Goal: Information Seeking & Learning: Learn about a topic

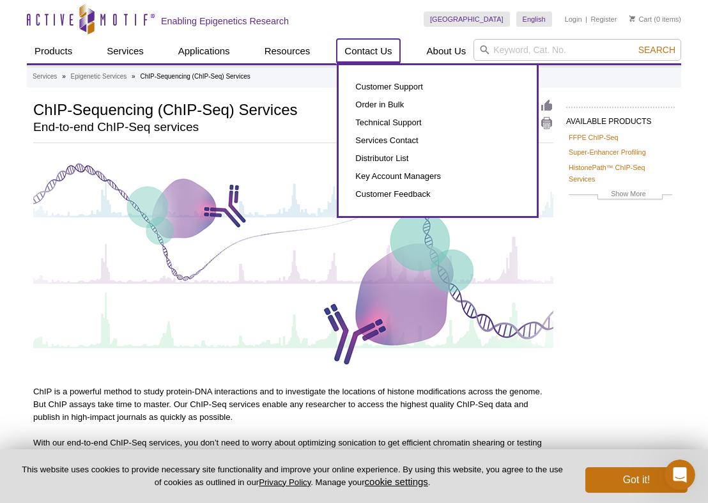
click at [378, 54] on link "Contact Us" at bounding box center [368, 51] width 63 height 24
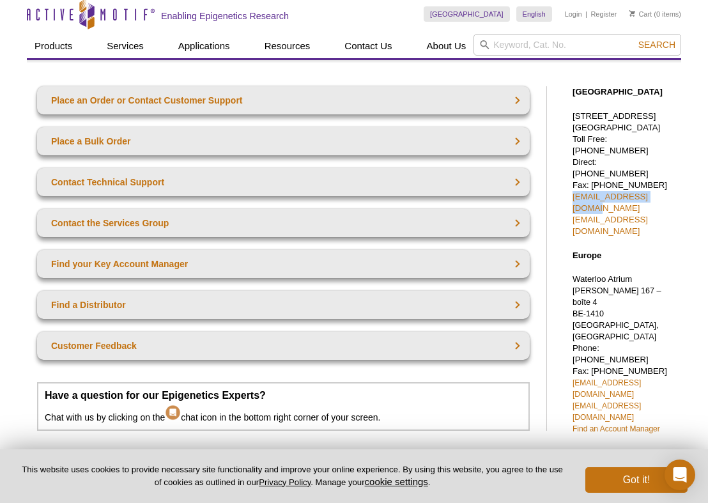
scroll to position [40, 0]
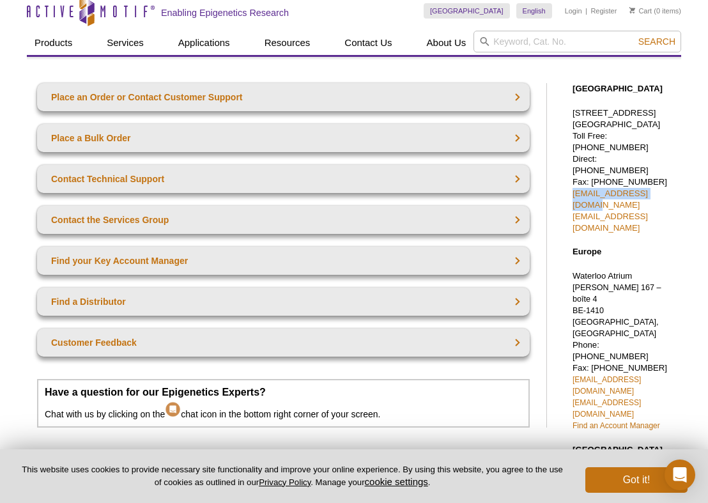
drag, startPoint x: 669, startPoint y: 179, endPoint x: 568, endPoint y: 182, distance: 101.0
click at [568, 182] on div "North America 1914 Palomar Oaks Way, Suite 150 Carlsbad, CA 92008 Toll Free: 87…" at bounding box center [620, 426] width 121 height 712
copy link "sales@activemotif.com"
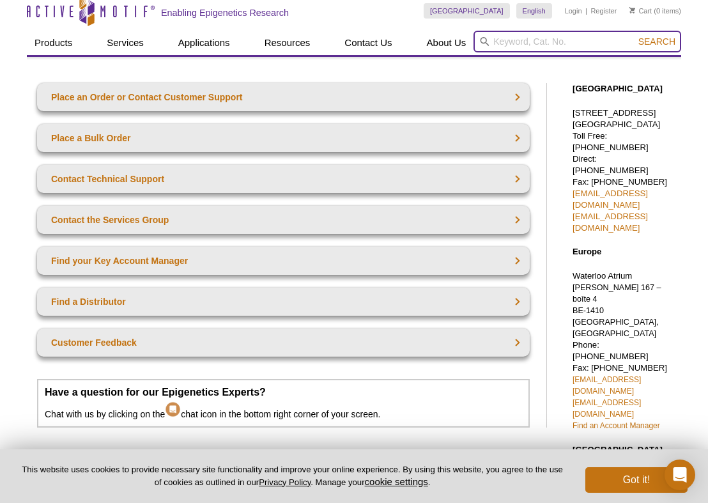
click at [551, 42] on input "search" at bounding box center [577, 42] width 208 height 22
paste input "CHIP-Seq"
type input "CHIP-Seq"
click at [634, 36] on button "Search" at bounding box center [656, 41] width 45 height 11
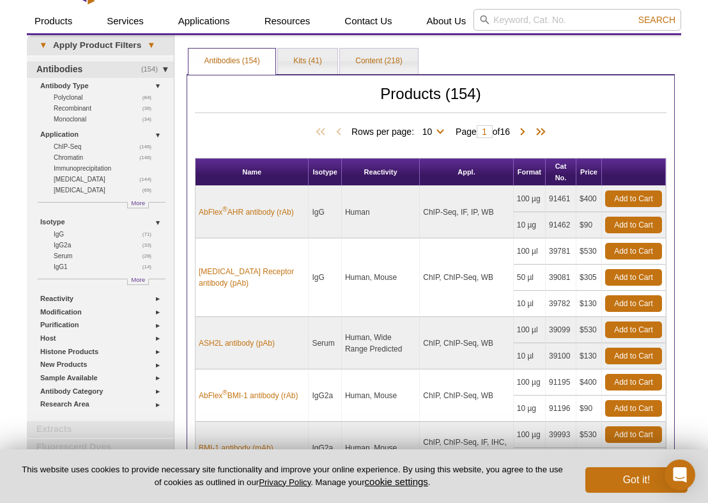
scroll to position [31, 0]
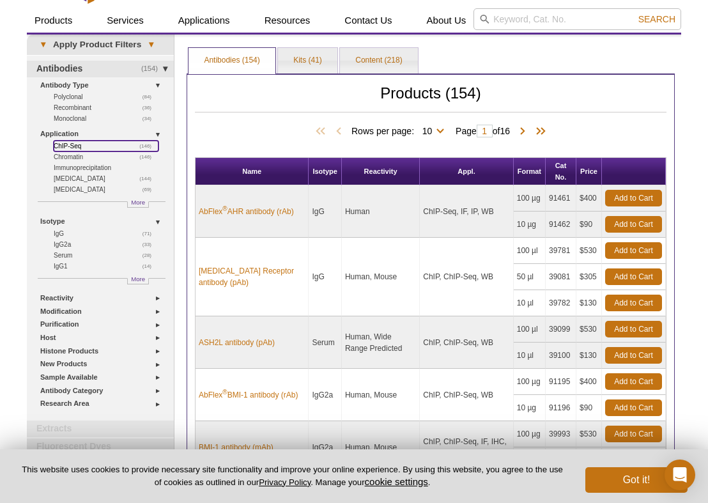
click at [83, 144] on link "(146) ChIP-Seq" at bounding box center [106, 146] width 105 height 11
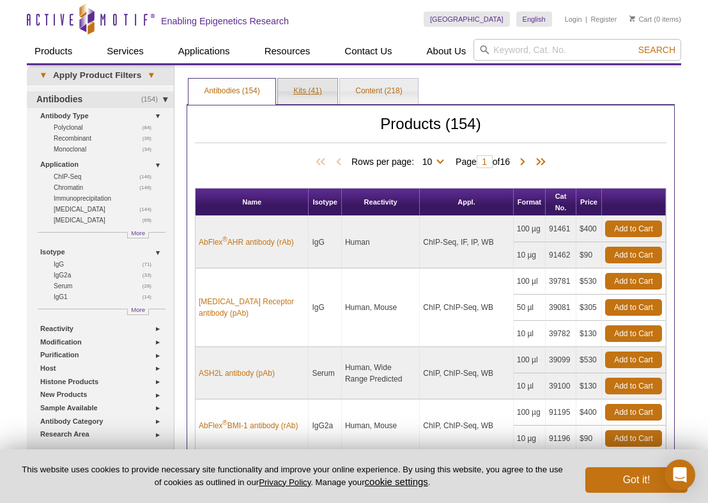
click at [296, 85] on link "Kits (41)" at bounding box center [307, 92] width 59 height 26
